Goal: Information Seeking & Learning: Get advice/opinions

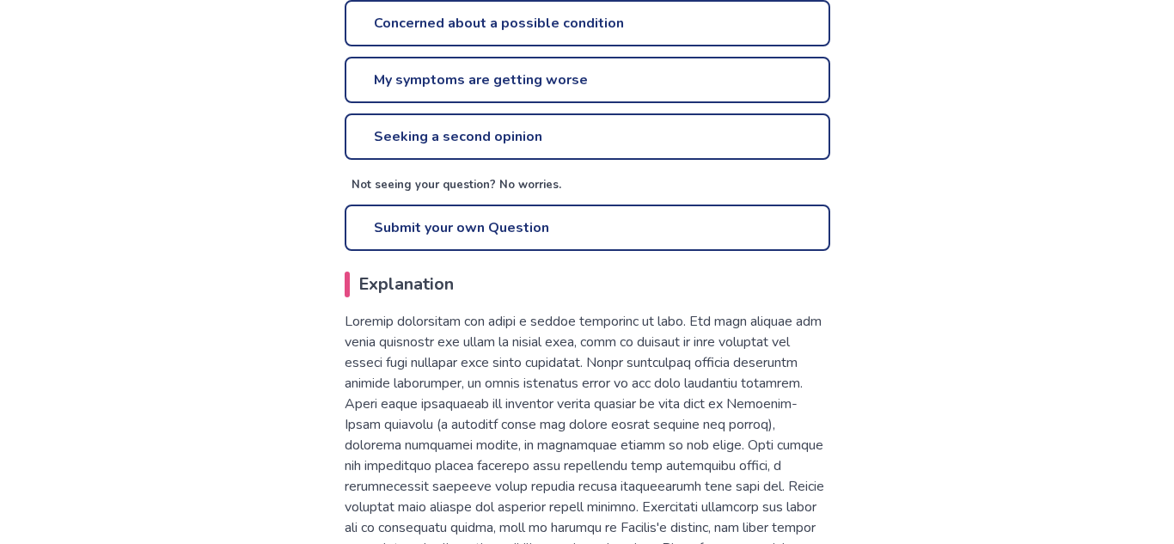
click at [349, 287] on h2 "Explanation" at bounding box center [588, 285] width 486 height 26
click at [815, 351] on p at bounding box center [588, 496] width 486 height 371
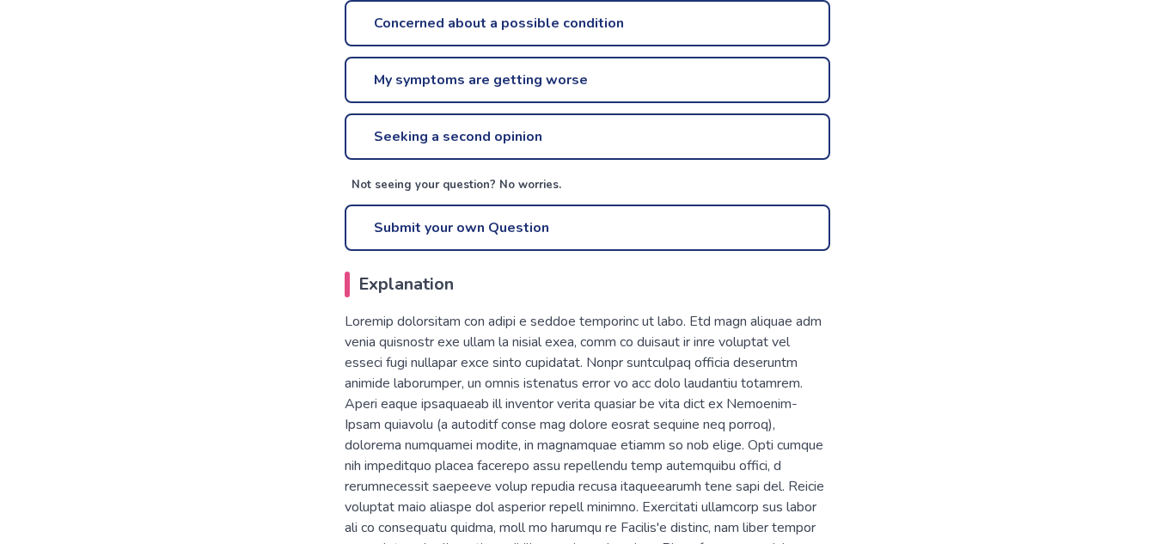
click at [815, 351] on p at bounding box center [588, 496] width 486 height 371
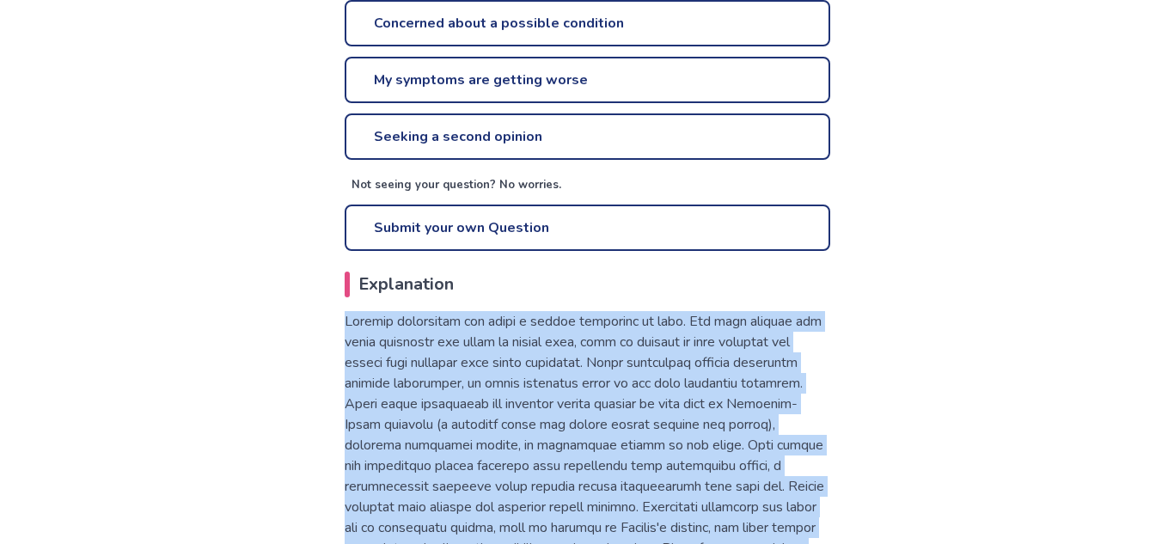
click at [816, 535] on p at bounding box center [588, 496] width 486 height 371
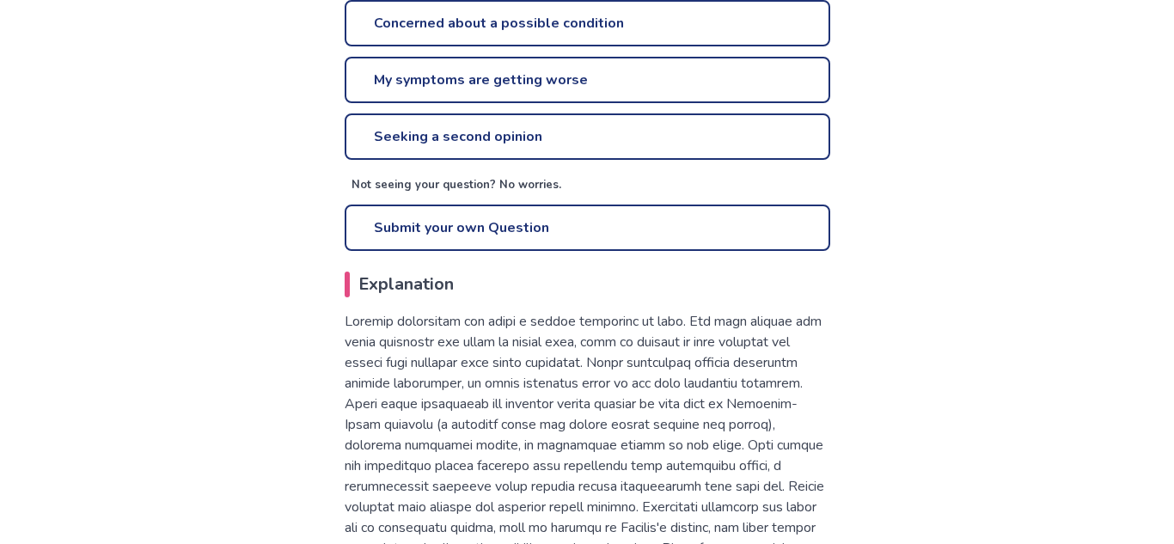
click at [816, 535] on p at bounding box center [588, 496] width 486 height 371
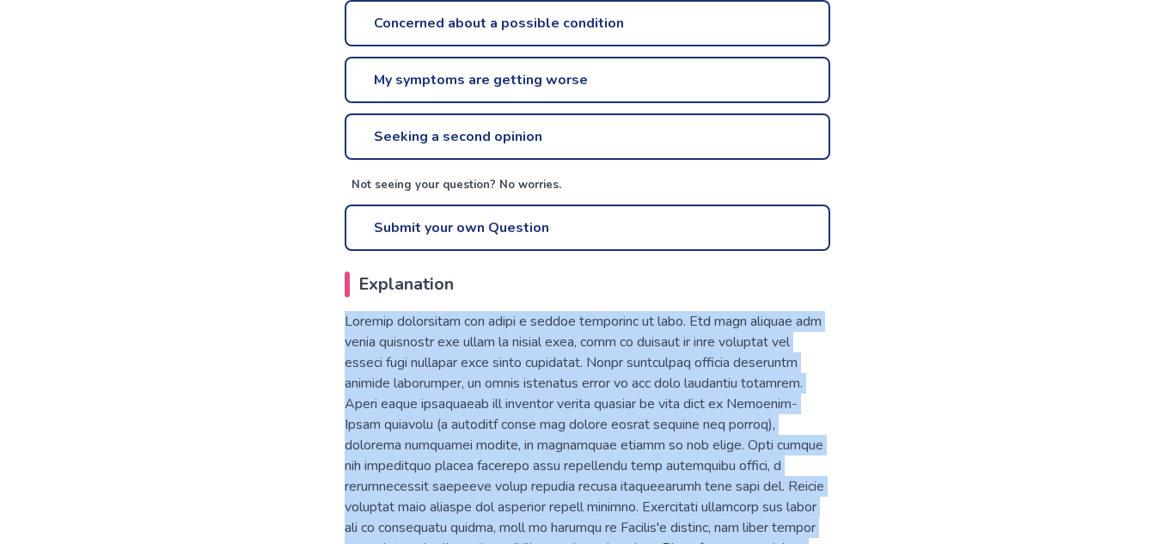
click at [816, 535] on p at bounding box center [588, 496] width 486 height 371
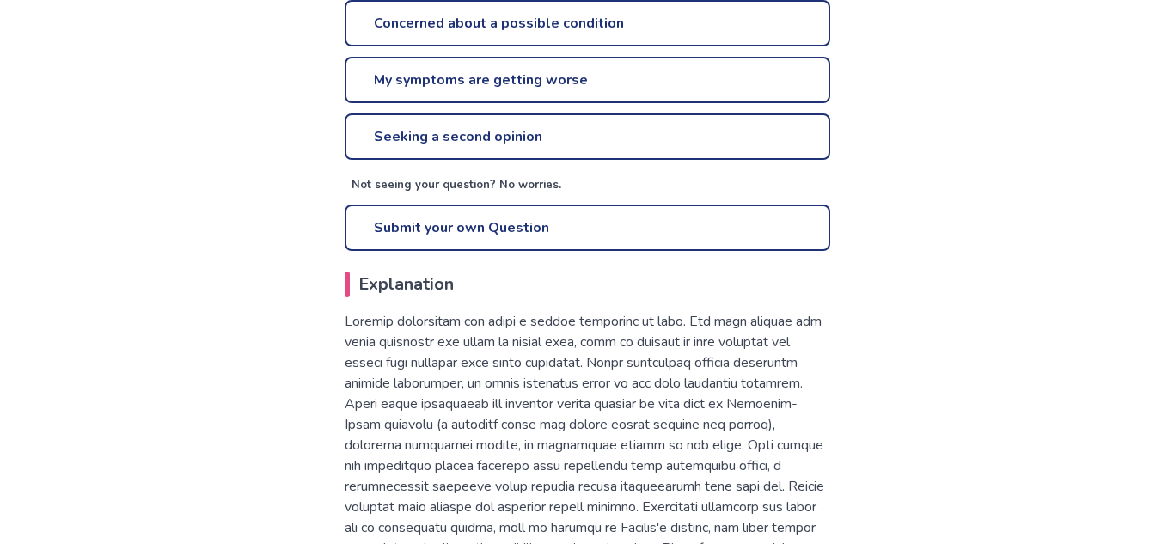
click at [620, 160] on div "Can I treat this myself Do I need to see a doctor Where should I go for care I'…" at bounding box center [588, 12] width 486 height 478
click at [563, 130] on link "Seeking a second opinion" at bounding box center [588, 136] width 486 height 46
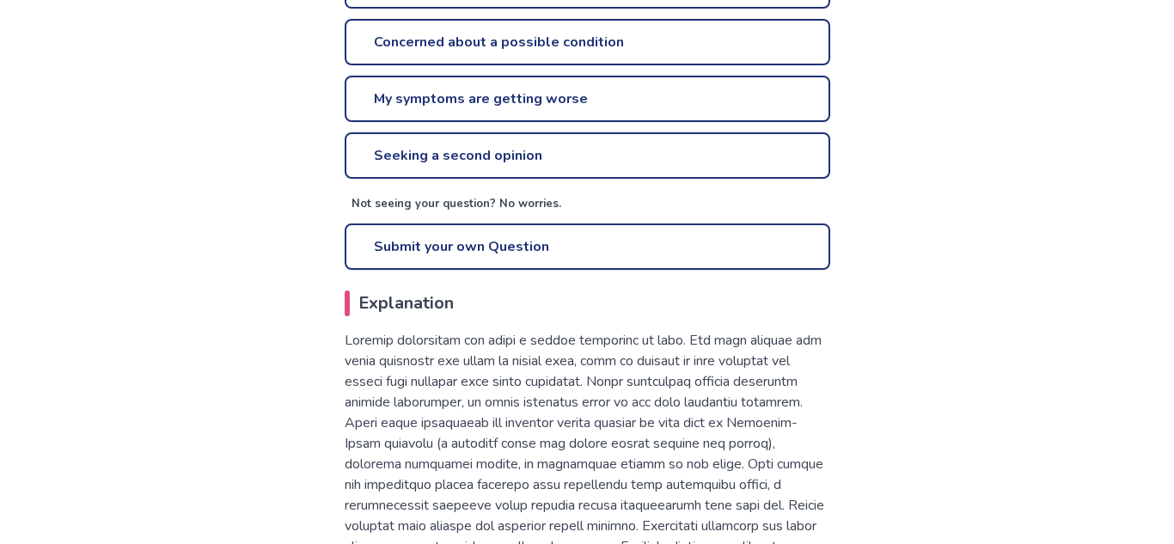
scroll to position [692, 0]
